Goal: Information Seeking & Learning: Learn about a topic

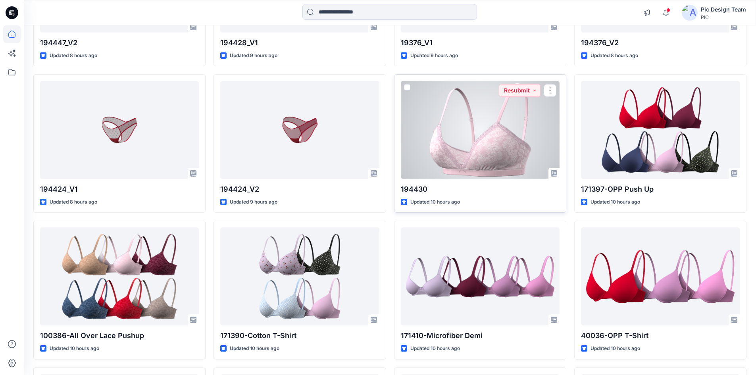
scroll to position [476, 0]
click at [476, 111] on div at bounding box center [480, 130] width 159 height 98
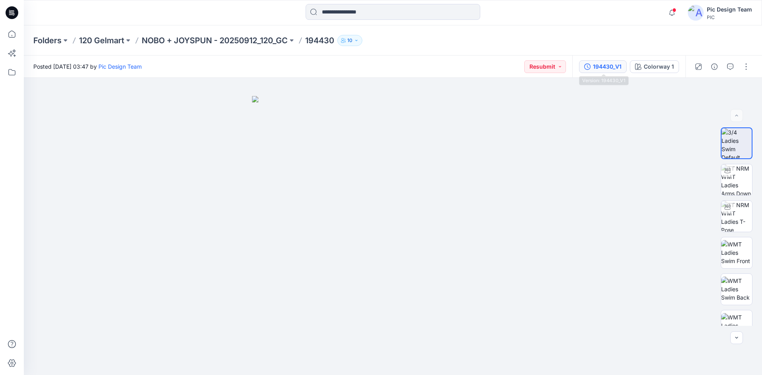
click at [607, 68] on div "194430_V1" at bounding box center [607, 66] width 29 height 9
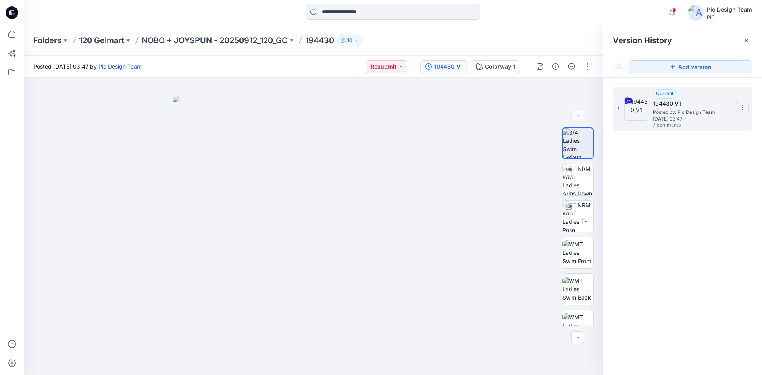
click at [738, 103] on section at bounding box center [741, 107] width 13 height 13
click at [678, 123] on span "Download Source BW File" at bounding box center [702, 123] width 67 height 10
click at [166, 42] on p "NOBO + JOYSPUN - 20250912_120_GC" at bounding box center [215, 40] width 146 height 11
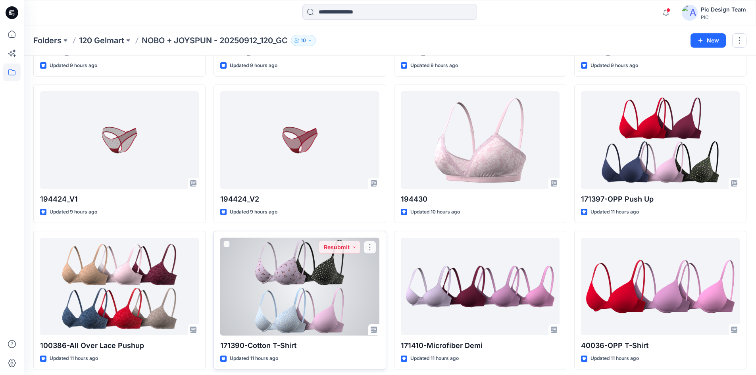
scroll to position [516, 0]
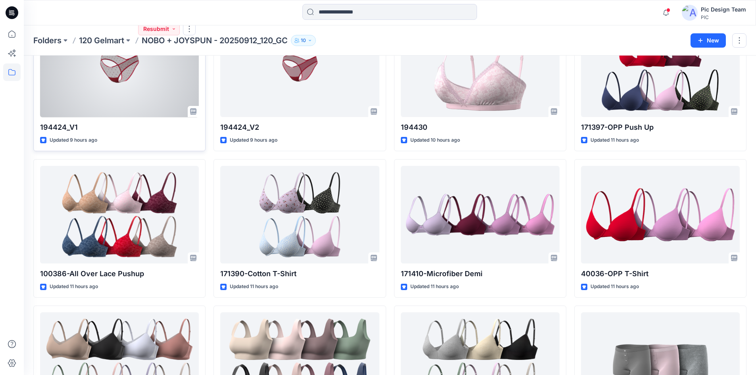
click at [136, 91] on div at bounding box center [119, 68] width 159 height 98
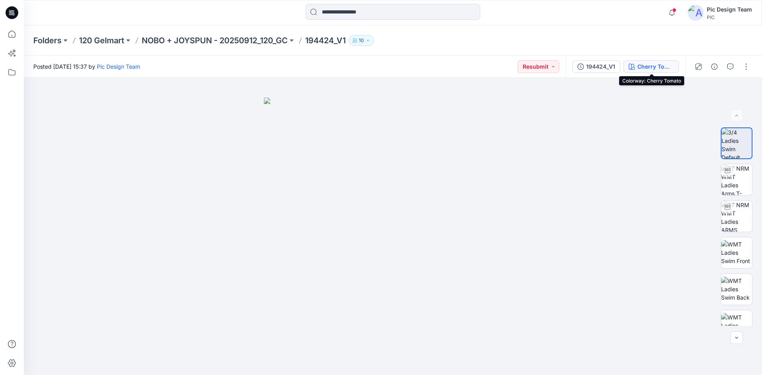
click at [668, 67] on div "Cherry Tomato" at bounding box center [655, 66] width 36 height 9
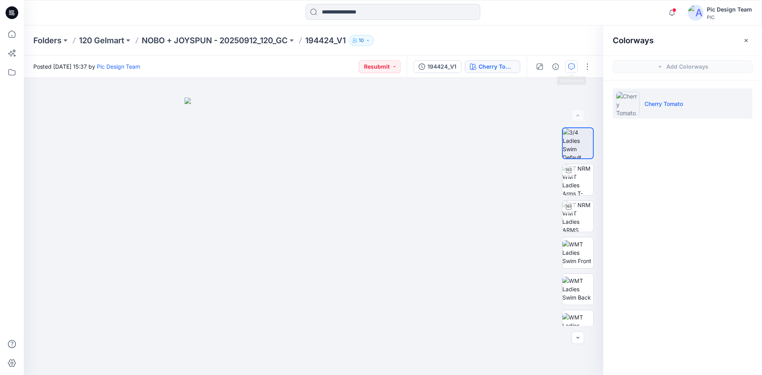
click at [570, 70] on button "button" at bounding box center [571, 66] width 13 height 13
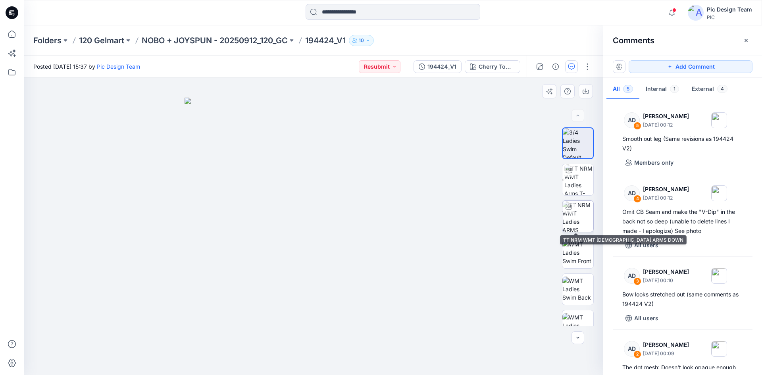
click at [578, 219] on img at bounding box center [577, 216] width 31 height 31
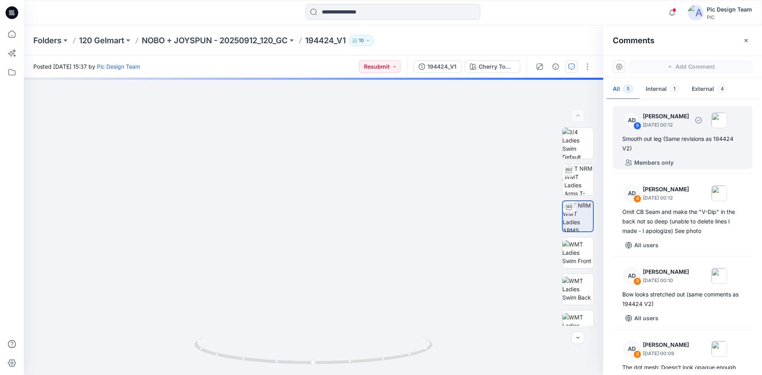
click at [679, 146] on div "Smooth out leg (Same revisions as 194424 V2)" at bounding box center [682, 143] width 121 height 19
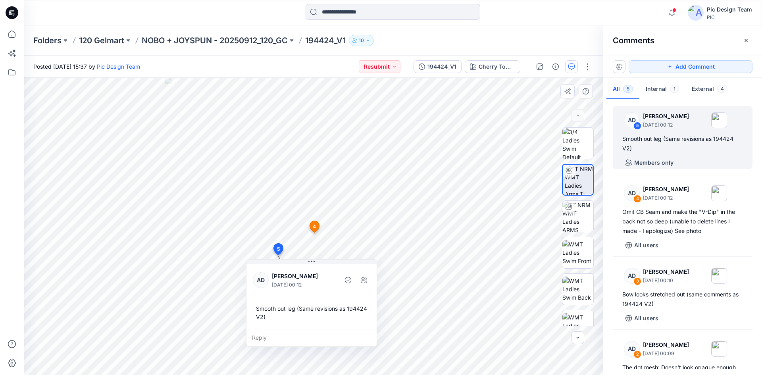
drag, startPoint x: 294, startPoint y: 318, endPoint x: 274, endPoint y: 318, distance: 19.8
click at [274, 318] on div "Smooth out leg (Same revisions as 194424 V2)" at bounding box center [311, 312] width 117 height 23
click at [275, 318] on div "Smooth out leg (Same revisions as 194424 V2)" at bounding box center [311, 312] width 117 height 23
drag, startPoint x: 275, startPoint y: 320, endPoint x: 267, endPoint y: 319, distance: 7.9
click at [267, 319] on div "Smooth out leg (Same revisions as 194424 V2)" at bounding box center [304, 312] width 117 height 23
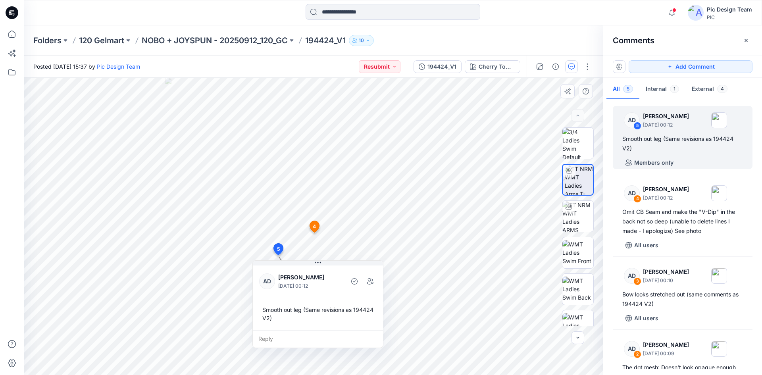
drag, startPoint x: 248, startPoint y: 317, endPoint x: 262, endPoint y: 319, distance: 14.4
click at [262, 319] on div "Smooth out leg (Same revisions as 194424 V2)" at bounding box center [317, 313] width 117 height 23
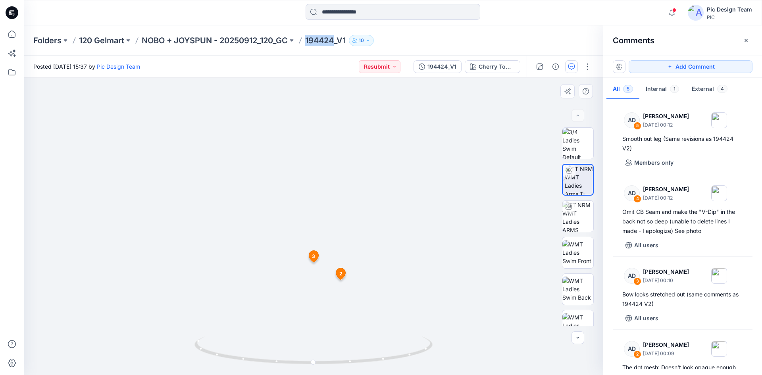
drag, startPoint x: 337, startPoint y: 46, endPoint x: 314, endPoint y: 48, distance: 23.1
click at [310, 47] on div "Folders 120 Gelmart NOBO + JOYSPUN - 20250912_120_GC 194424_V1 10" at bounding box center [393, 40] width 738 height 30
copy p "194424"
click at [357, 16] on input at bounding box center [392, 12] width 175 height 16
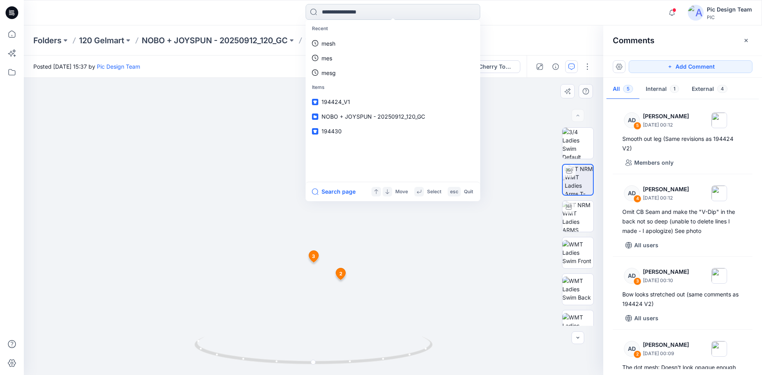
paste input "******"
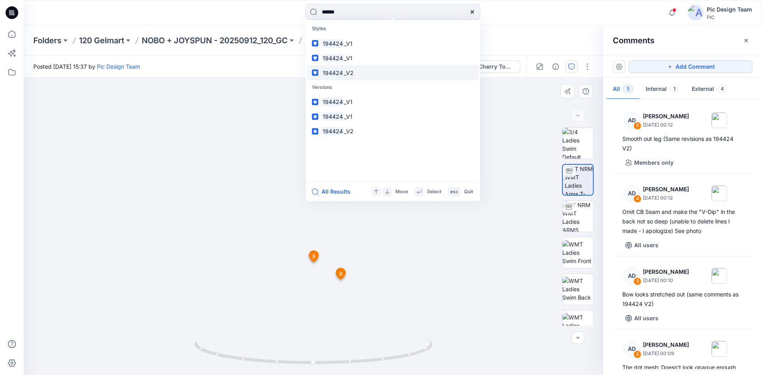
type input "******"
click at [351, 67] on link "194424 _V2" at bounding box center [392, 72] width 171 height 15
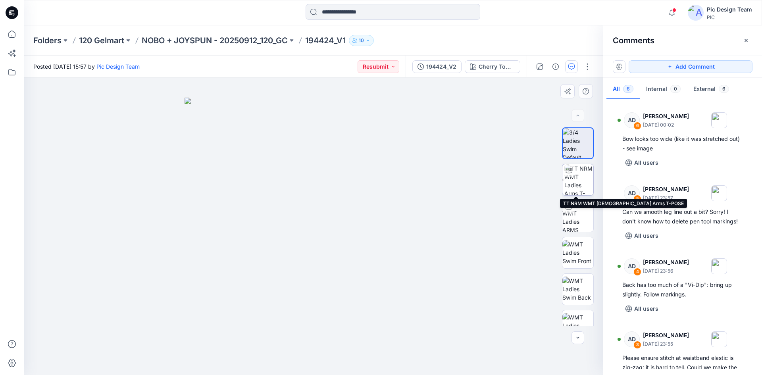
click at [579, 189] on img at bounding box center [578, 179] width 29 height 31
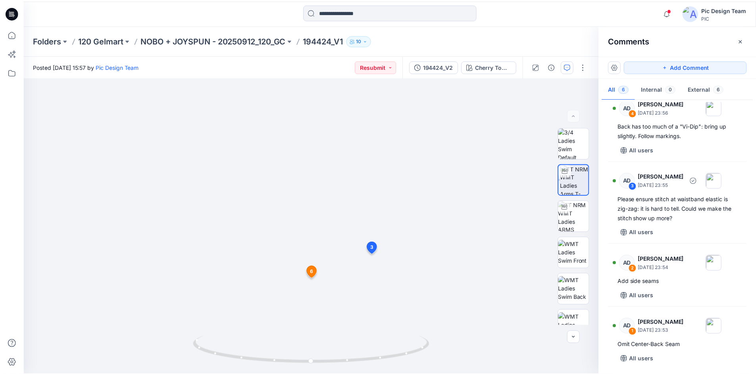
scroll to position [160, 0]
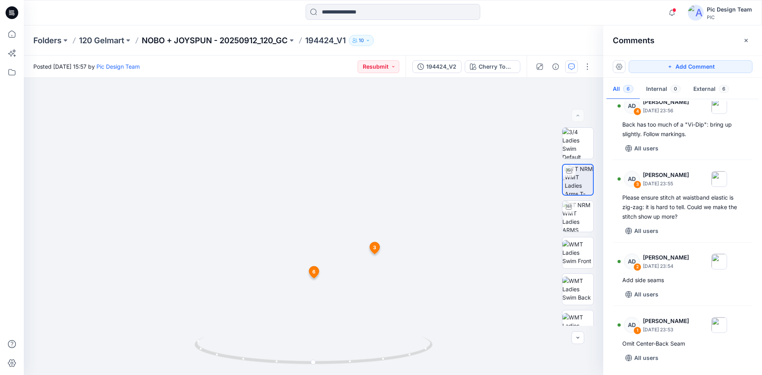
click at [159, 42] on p "NOBO + JOYSPUN - 20250912_120_GC" at bounding box center [215, 40] width 146 height 11
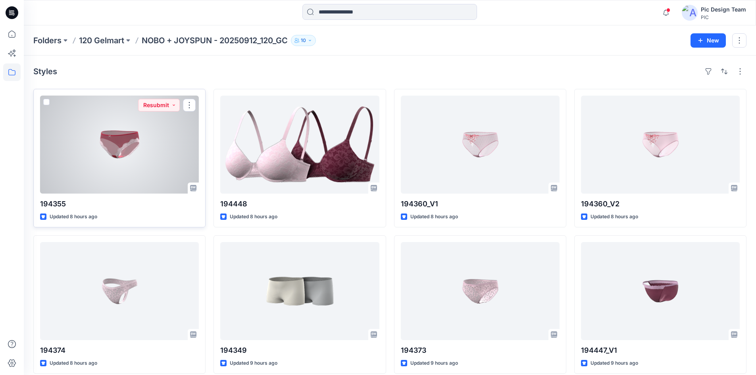
click at [152, 161] on div at bounding box center [119, 145] width 159 height 98
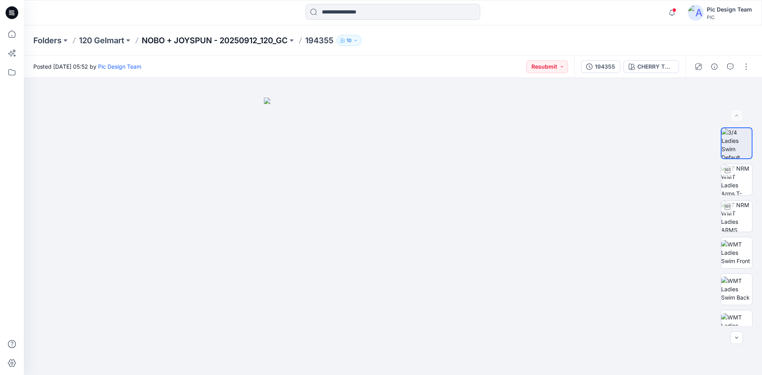
click at [191, 41] on p "NOBO + JOYSPUN - 20250912_120_GC" at bounding box center [215, 40] width 146 height 11
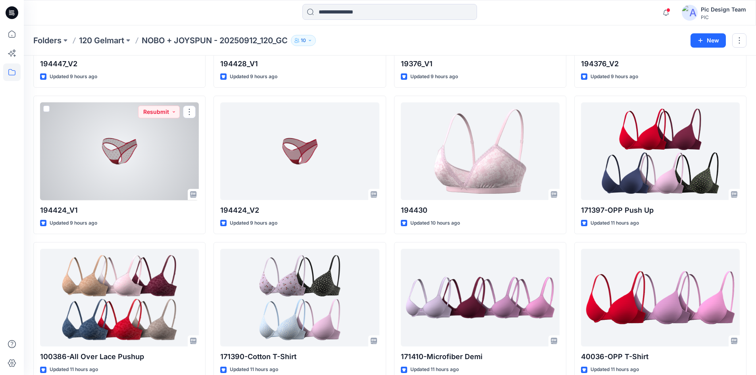
scroll to position [436, 0]
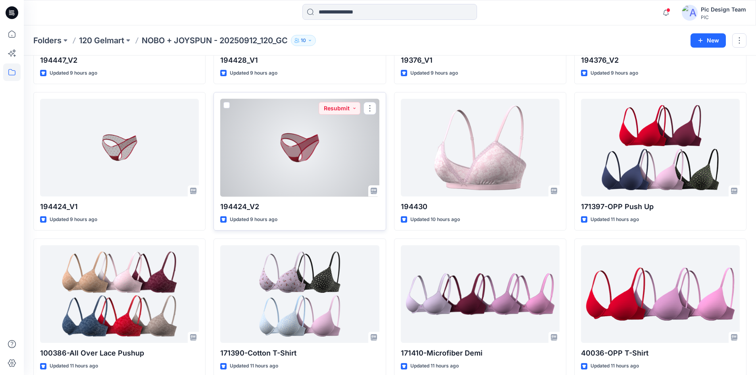
click at [292, 164] on div at bounding box center [299, 148] width 159 height 98
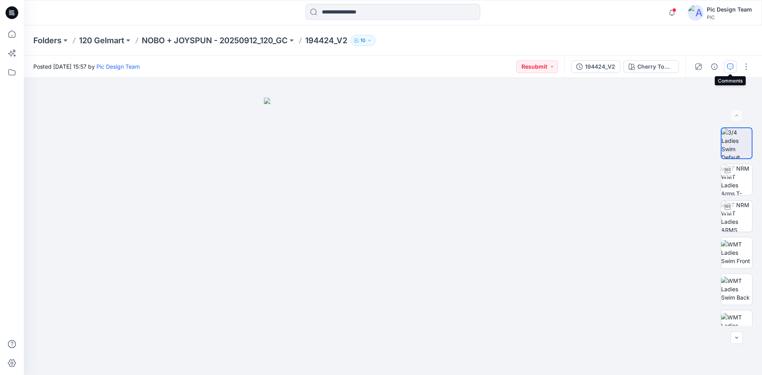
click at [728, 67] on icon "button" at bounding box center [730, 66] width 6 height 6
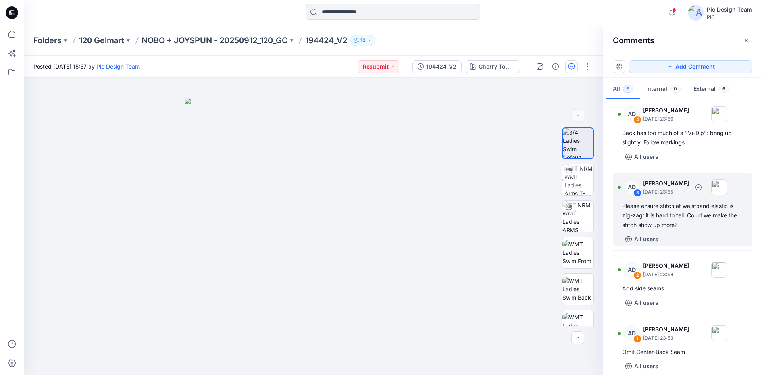
scroll to position [160, 0]
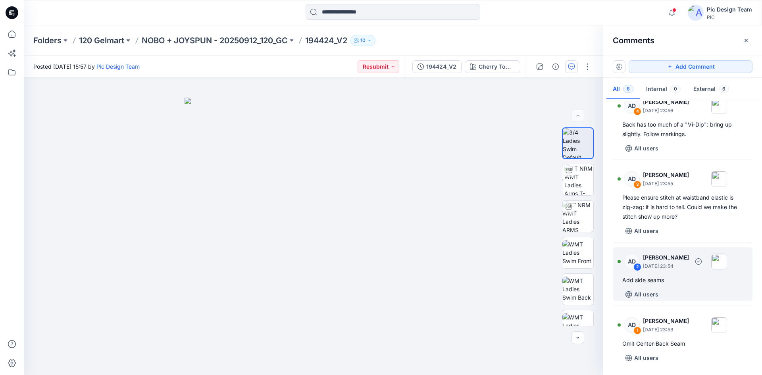
click at [658, 286] on div "AD 2 [PERSON_NAME] [DATE] 23:54 Add side seams All users" at bounding box center [682, 274] width 140 height 54
